Goal: Information Seeking & Learning: Find specific fact

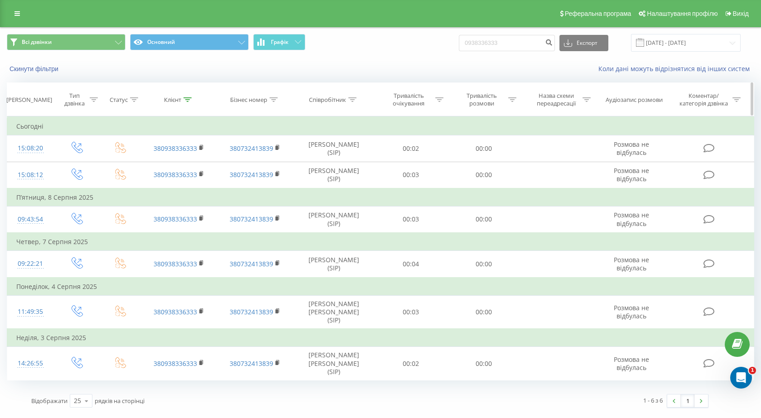
click at [356, 100] on icon at bounding box center [353, 99] width 8 height 5
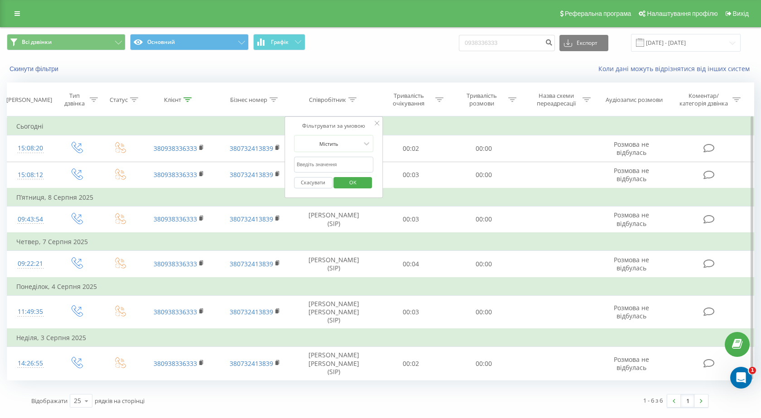
click at [337, 168] on input "text" at bounding box center [334, 165] width 80 height 16
type input "Бородіна"
click at [329, 168] on input "Бородіна" at bounding box center [334, 165] width 80 height 16
click at [353, 184] on span "OK" at bounding box center [352, 182] width 25 height 14
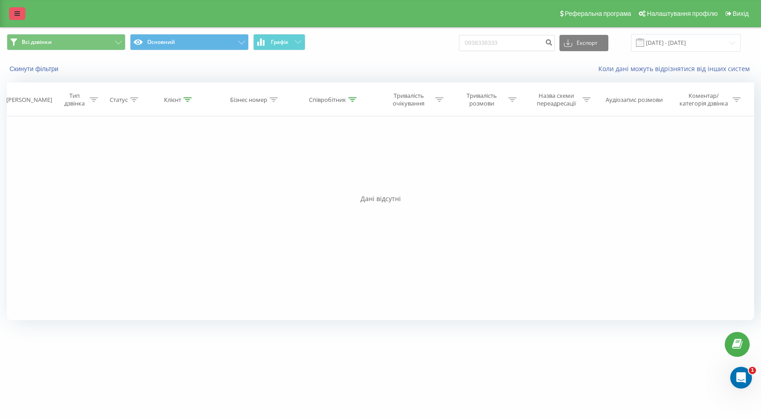
click at [14, 12] on link at bounding box center [17, 13] width 16 height 13
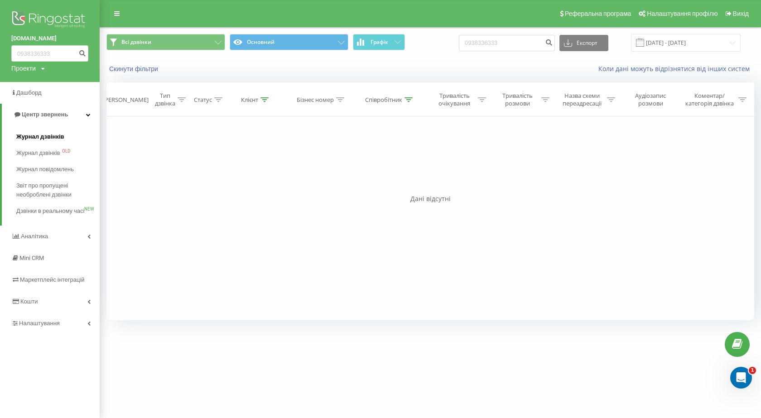
click at [33, 137] on span "Журнал дзвінків" at bounding box center [40, 136] width 48 height 9
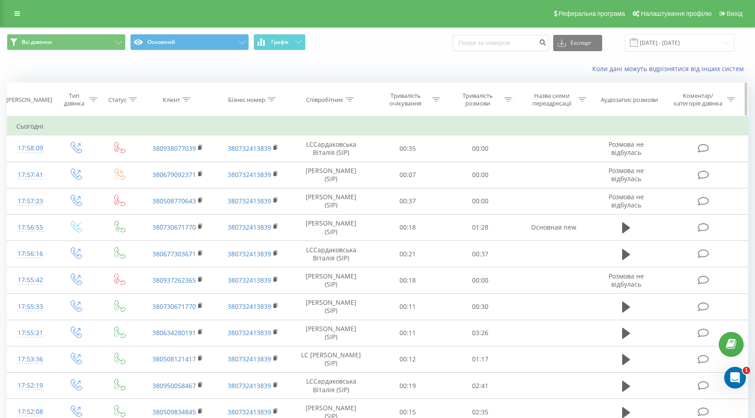
click at [435, 99] on icon at bounding box center [436, 99] width 8 height 5
click at [350, 97] on icon at bounding box center [349, 99] width 8 height 5
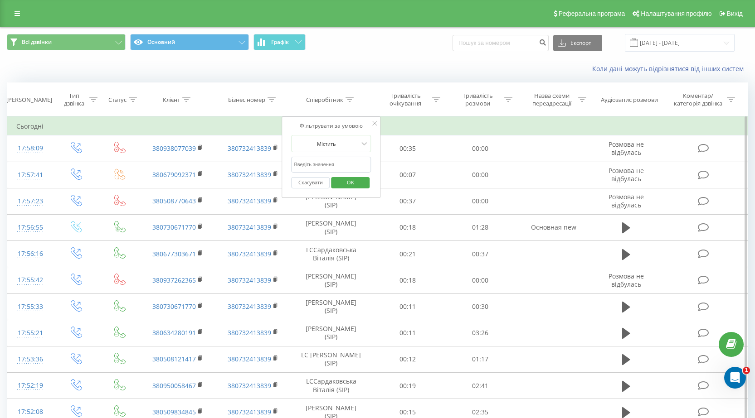
click at [329, 164] on input "text" at bounding box center [331, 165] width 80 height 16
type input "Бородіна"
click at [342, 182] on span "OK" at bounding box center [350, 182] width 25 height 14
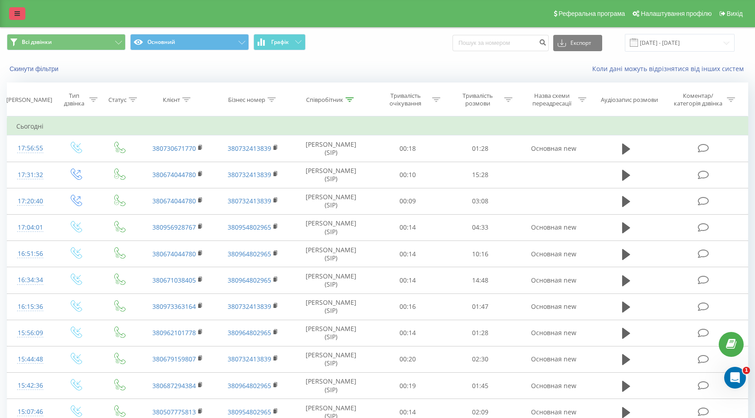
click at [16, 14] on icon at bounding box center [17, 13] width 5 height 6
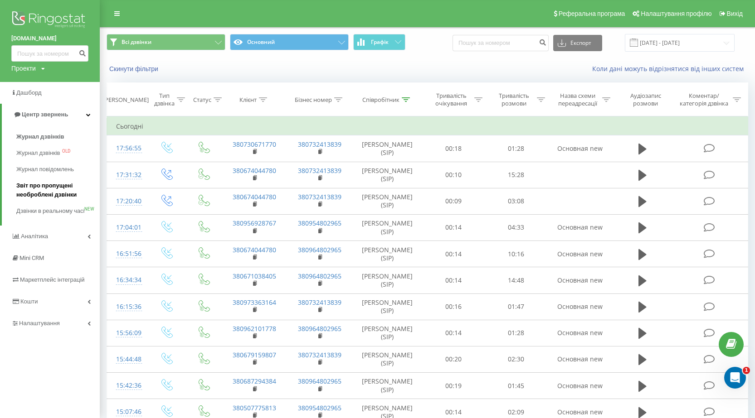
click at [45, 187] on span "Звіт про пропущені необроблені дзвінки" at bounding box center [55, 190] width 79 height 18
